Goal: Navigation & Orientation: Find specific page/section

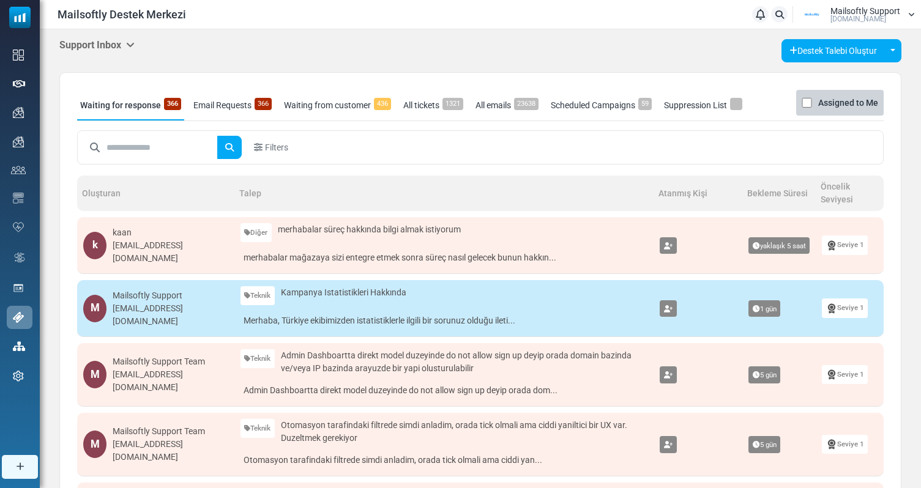
click at [119, 45] on h5 "Support Inbox" at bounding box center [96, 45] width 75 height 12
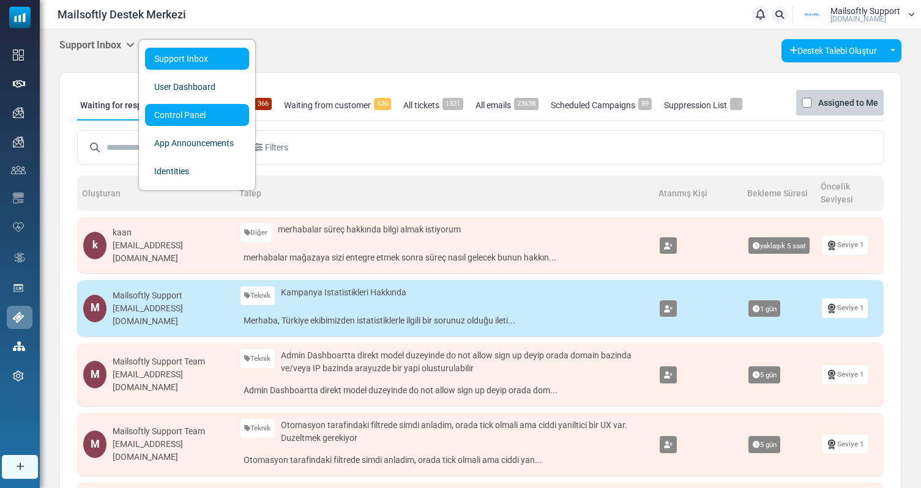
click at [208, 120] on link "Control Panel" at bounding box center [197, 115] width 104 height 22
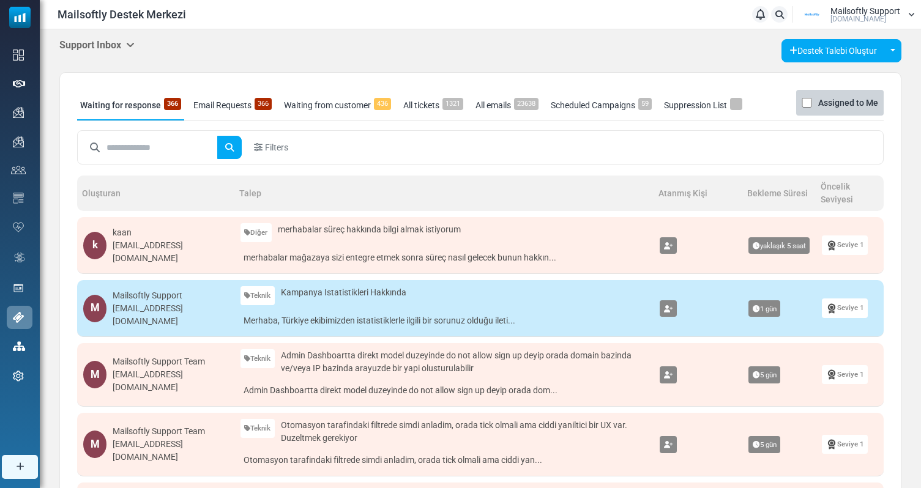
click at [236, 97] on link "Email Requests 366" at bounding box center [232, 105] width 84 height 31
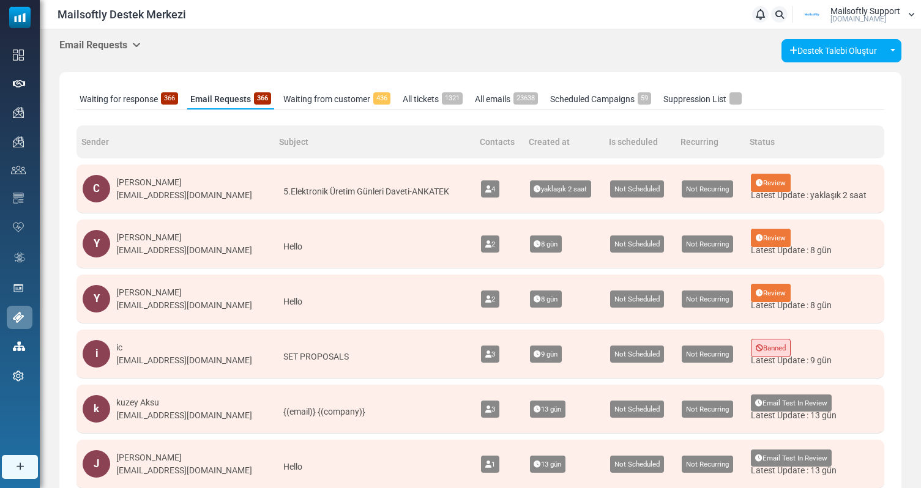
click at [579, 100] on link "Scheduled Campaigns 59" at bounding box center [600, 99] width 107 height 20
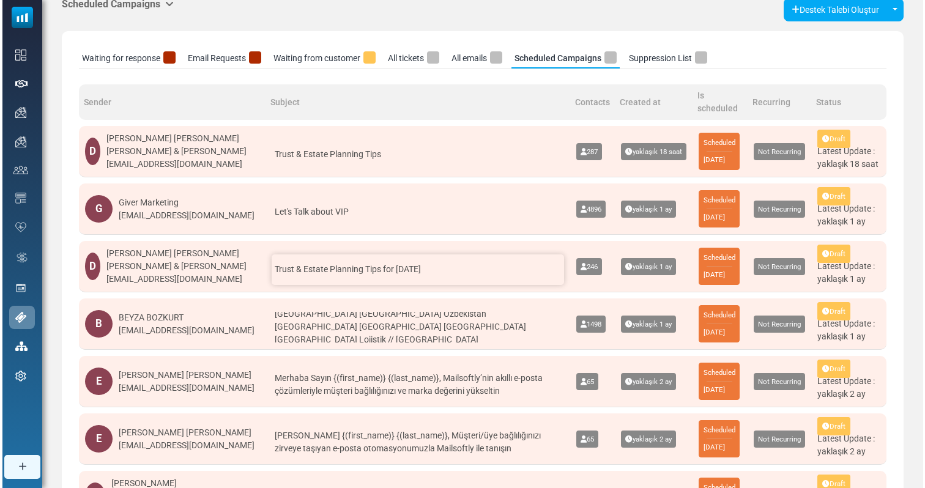
scroll to position [45, 0]
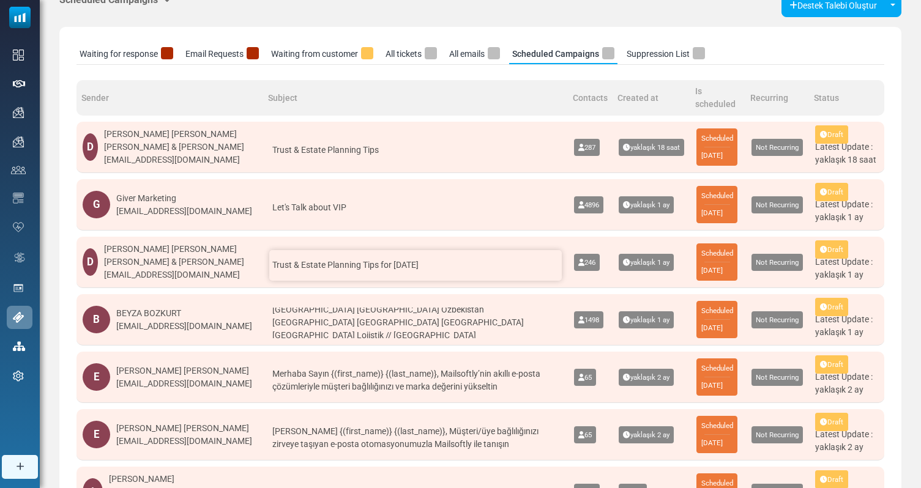
click at [335, 278] on div "Trust & Estate Planning Tips for July 2025" at bounding box center [415, 265] width 293 height 31
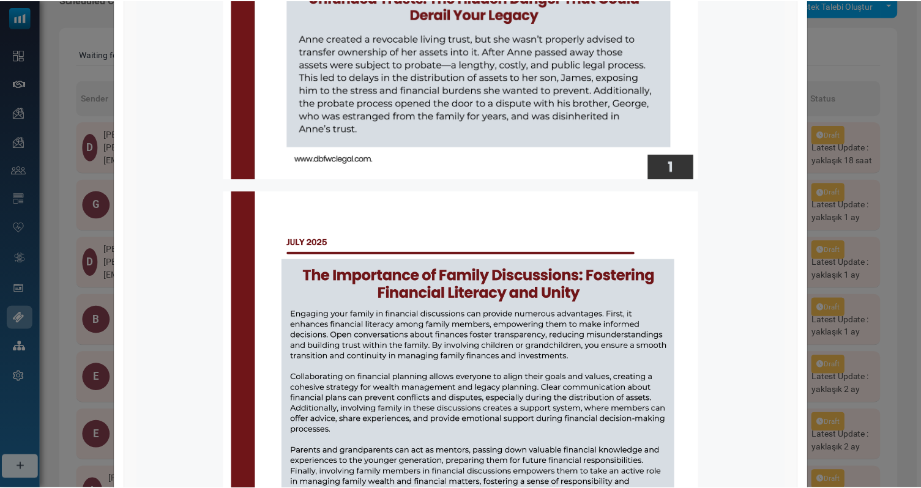
scroll to position [1315, 0]
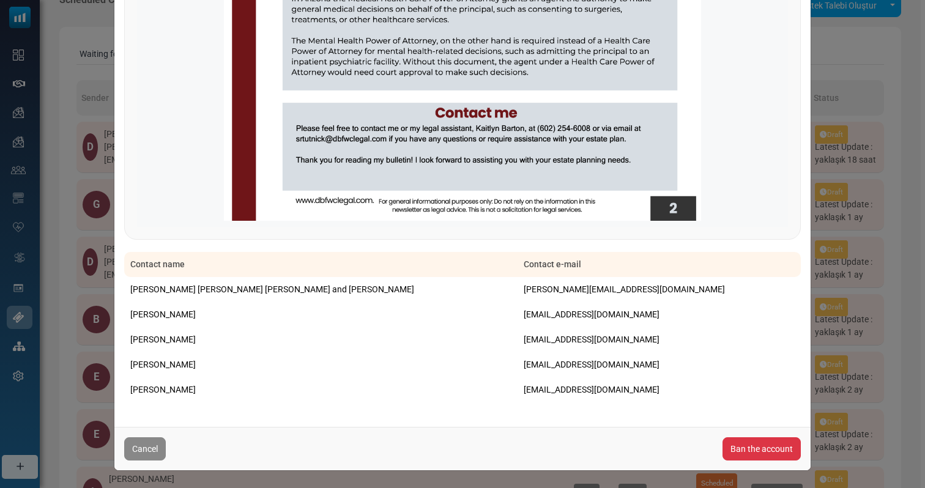
click at [91, 281] on div "E-mail Detail Created By : Dyer Bregman Ferris Wong and Carter <dyer@magnifiedm…" at bounding box center [462, 244] width 925 height 488
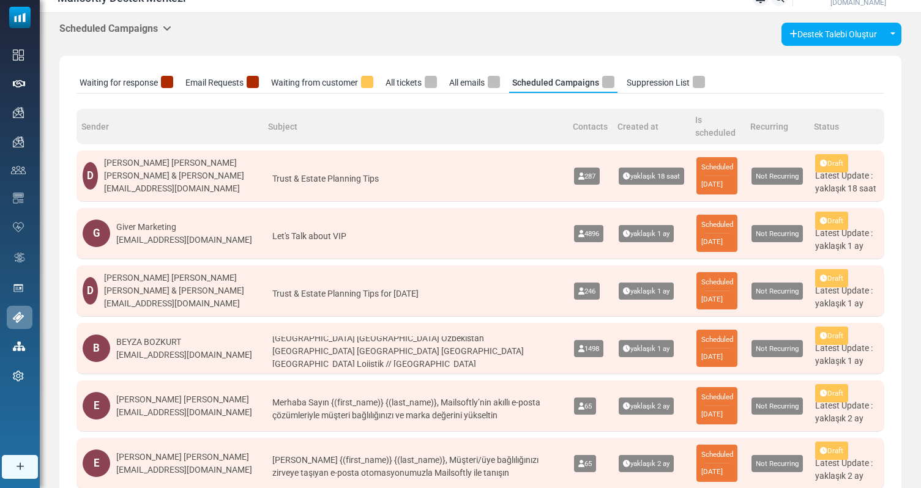
scroll to position [16, 0]
click at [133, 35] on div "Scheduled Campaigns Support Inbox User Dashboard Control Panel App Announcement…" at bounding box center [115, 29] width 112 height 13
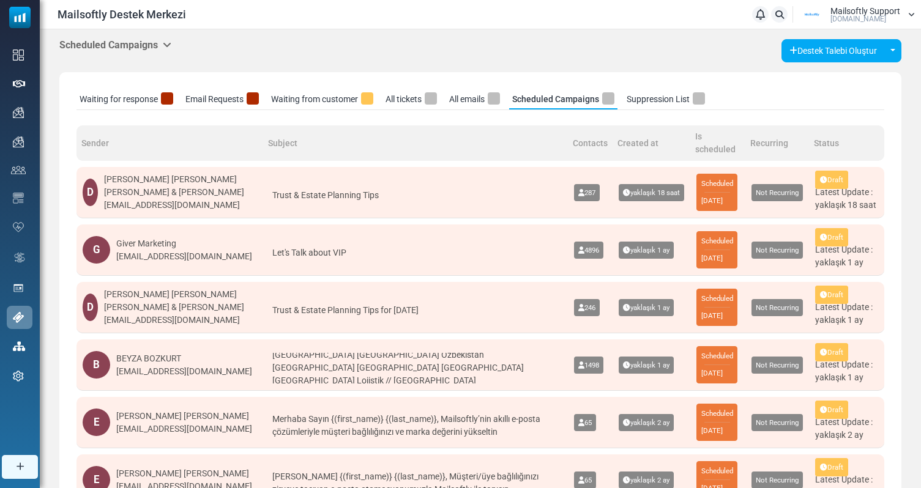
click at [127, 98] on link "Waiting for response" at bounding box center [126, 99] width 100 height 20
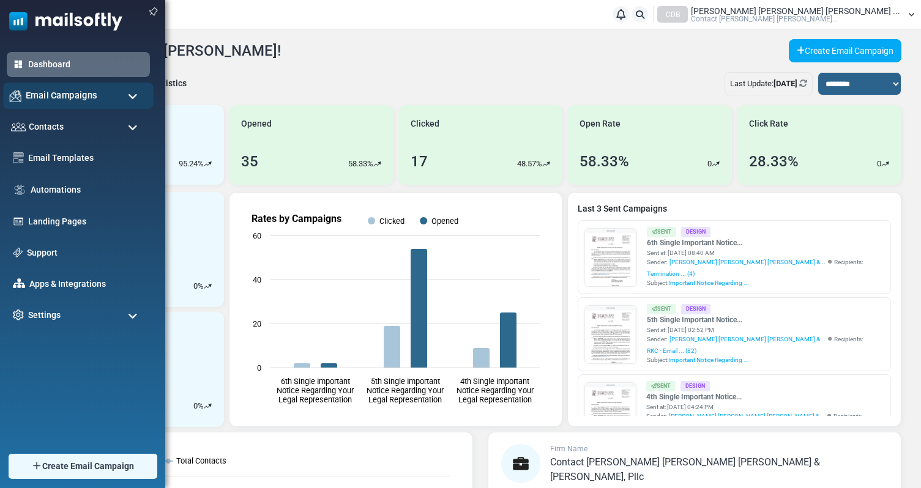
click at [84, 95] on span "Email Campaigns" at bounding box center [62, 95] width 72 height 13
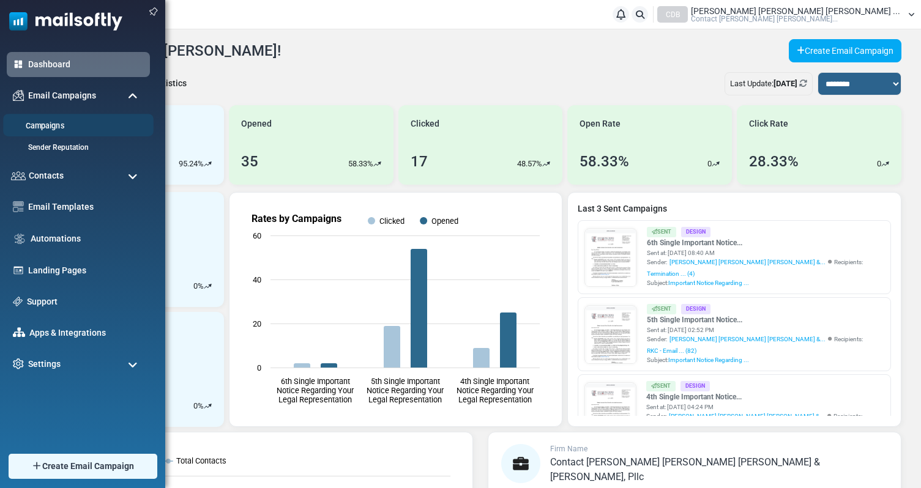
click at [58, 119] on li "Campaigns" at bounding box center [78, 125] width 151 height 23
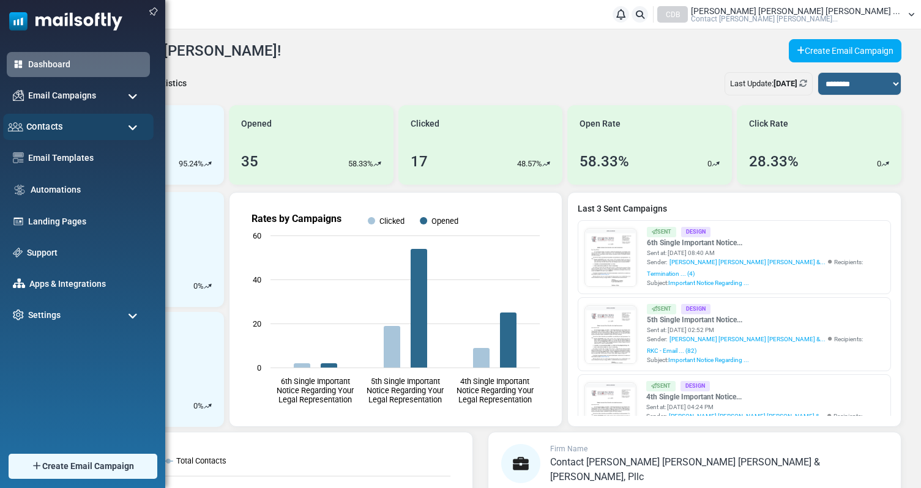
click at [58, 124] on span "Contacts" at bounding box center [44, 126] width 37 height 13
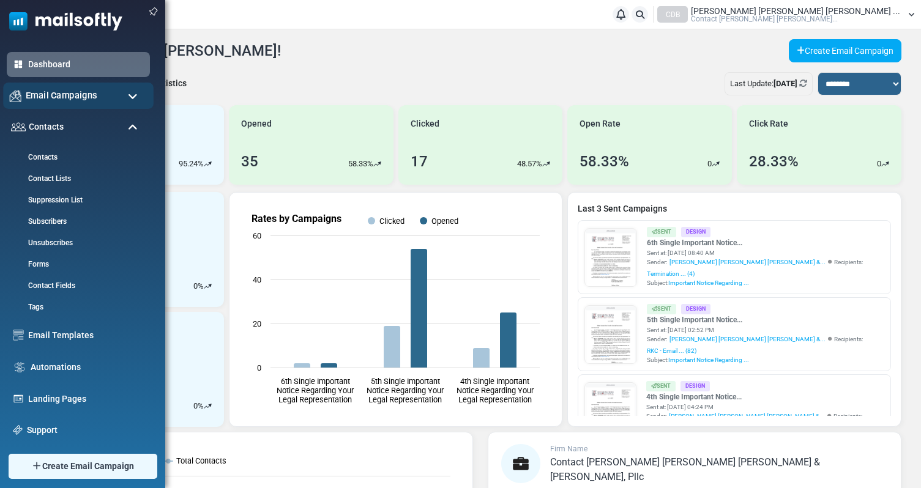
click at [76, 101] on span "Email Campaigns" at bounding box center [62, 95] width 72 height 13
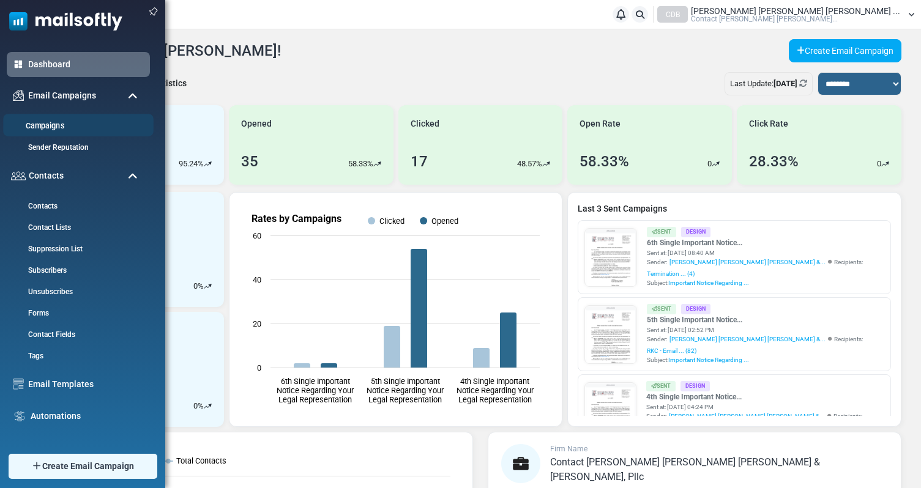
click at [50, 126] on link "Campaigns" at bounding box center [76, 127] width 147 height 12
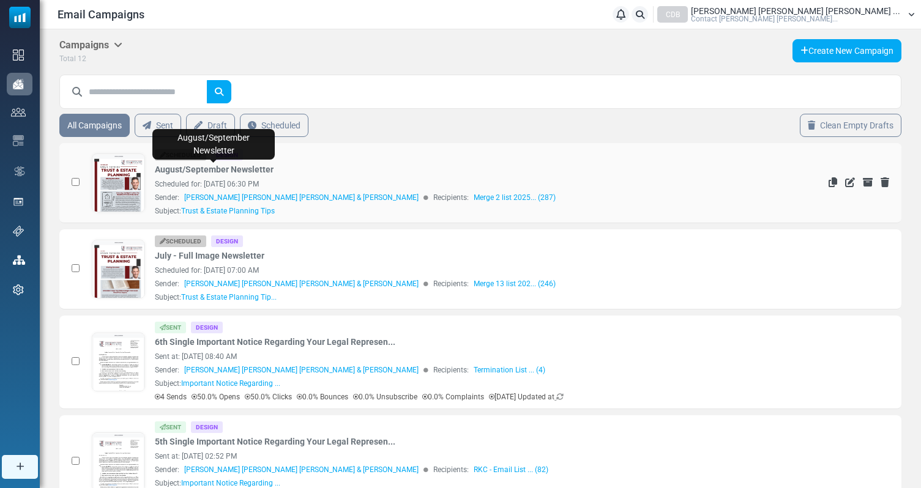
click at [245, 165] on link "August/September Newsletter" at bounding box center [214, 169] width 119 height 13
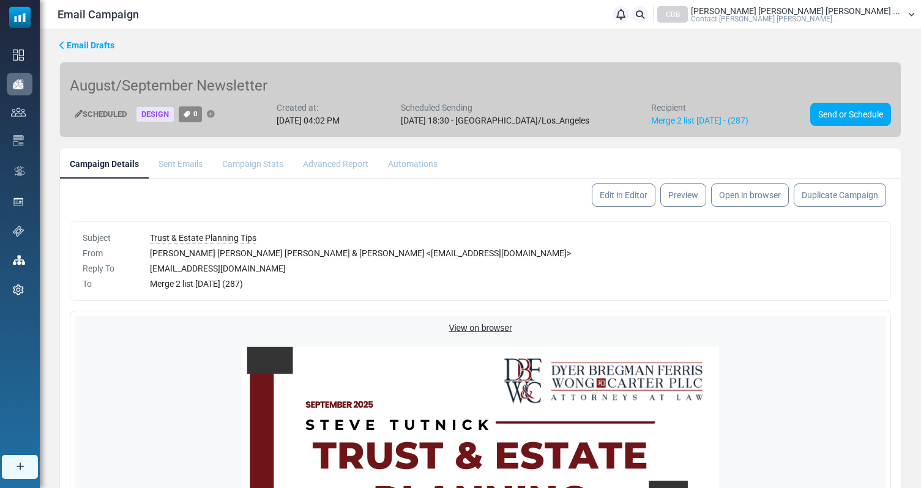
click at [97, 51] on link "Email Drafts" at bounding box center [86, 45] width 55 height 13
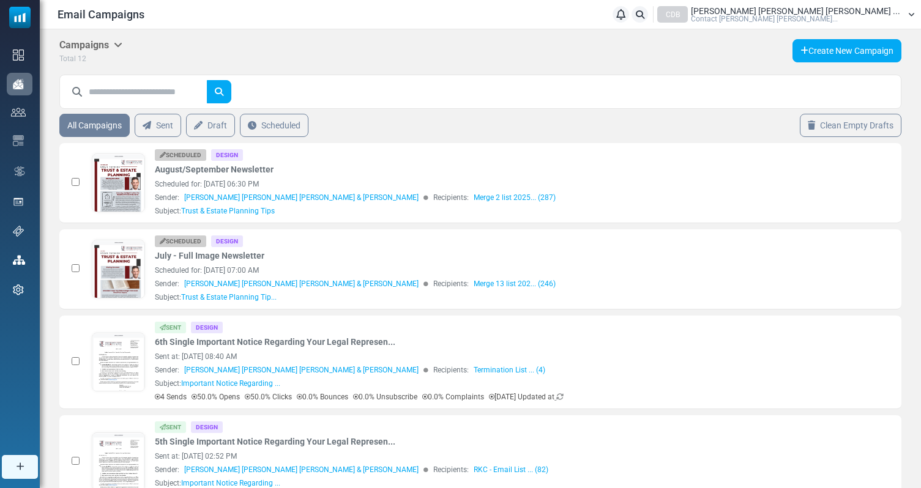
click at [838, 18] on span "Contact Dyer Bregman Ferris..." at bounding box center [764, 18] width 147 height 7
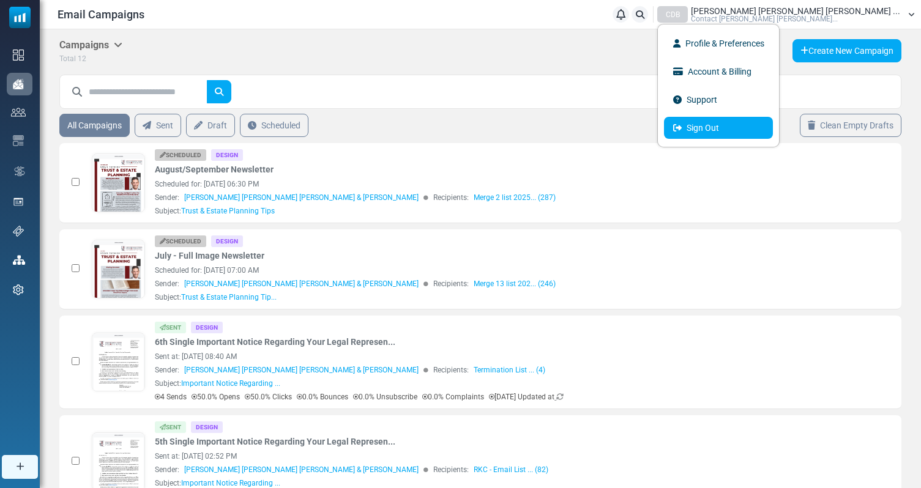
click at [773, 135] on link "Sign Out" at bounding box center [718, 128] width 109 height 22
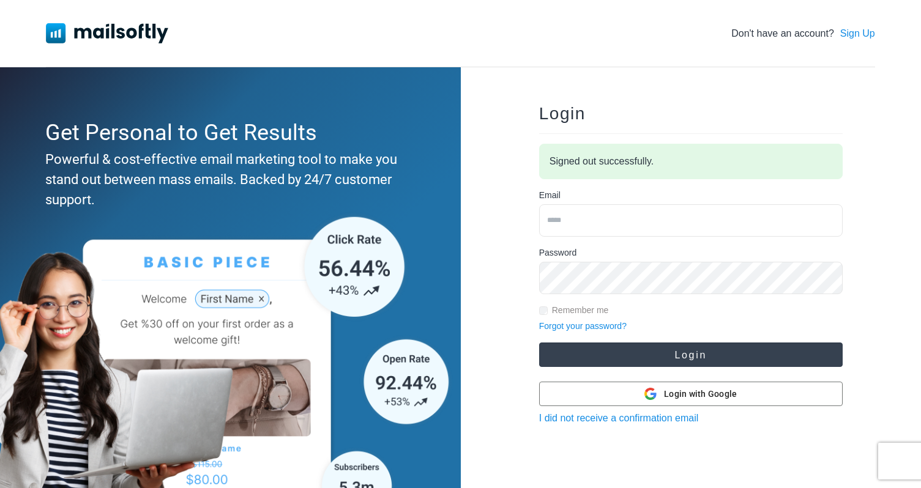
type input "**********"
click at [591, 351] on button "Login" at bounding box center [691, 355] width 304 height 24
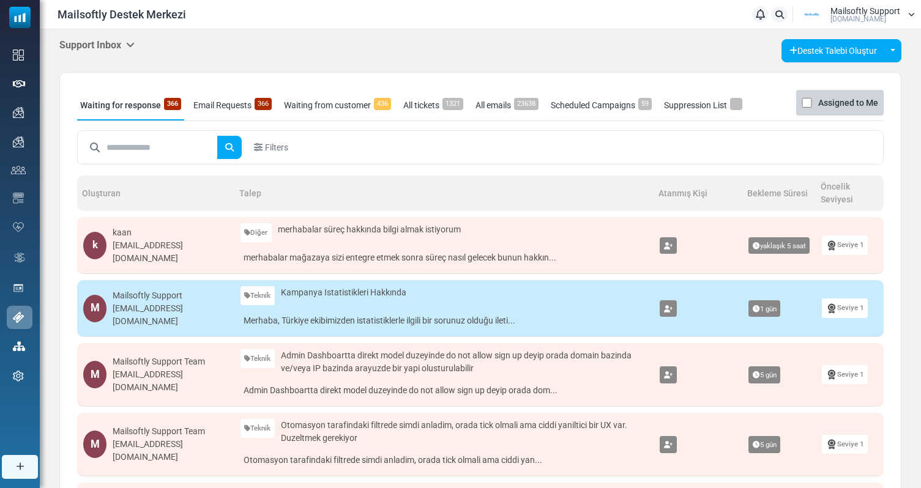
click at [119, 38] on div "Support Inbox Support Inbox User Dashboard Control Panel App Announcements Iden…" at bounding box center [480, 488] width 881 height 918
click at [120, 45] on h5 "Support Inbox" at bounding box center [96, 45] width 75 height 12
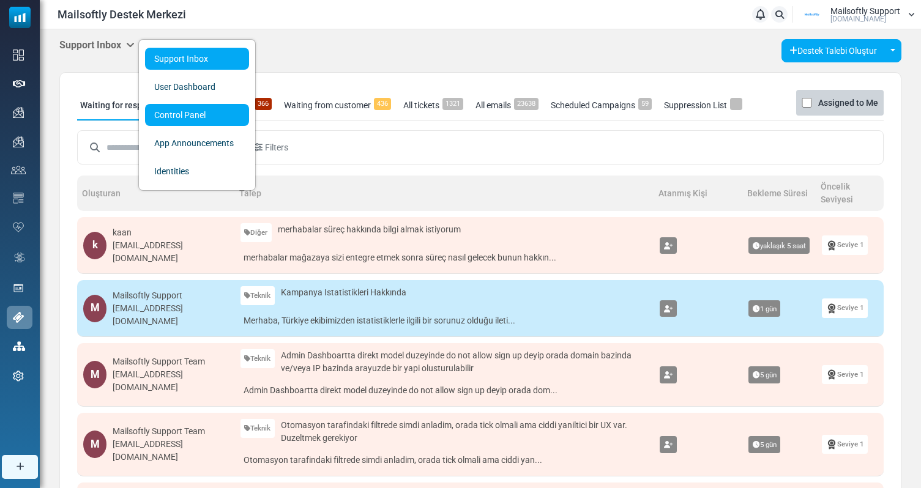
click at [198, 119] on link "Control Panel" at bounding box center [197, 115] width 104 height 22
